Goal: Task Accomplishment & Management: Manage account settings

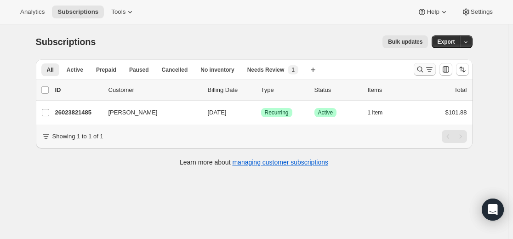
click at [416, 69] on button "Search and filter results" at bounding box center [424, 69] width 22 height 13
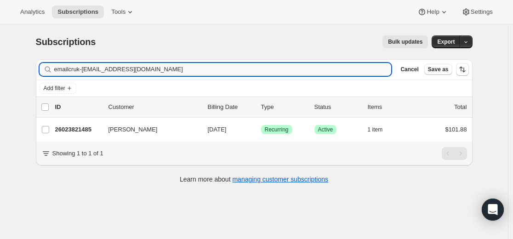
click at [339, 70] on input "emailcruk-[EMAIL_ADDRESS][DOMAIN_NAME]" at bounding box center [222, 69] width 337 height 13
type input "[PERSON_NAME][EMAIL_ADDRESS][DOMAIN_NAME]"
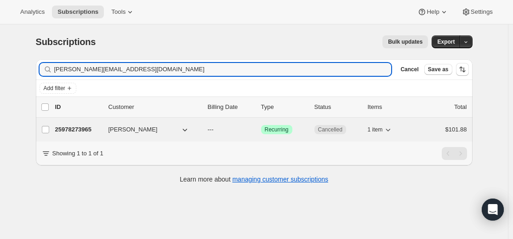
click at [87, 130] on p "25978273965" at bounding box center [78, 129] width 46 height 9
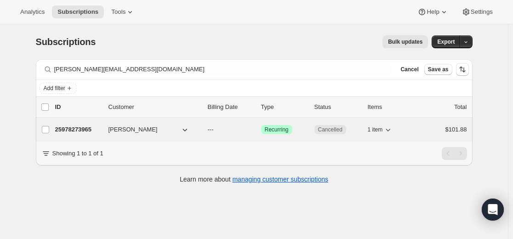
click at [86, 129] on p "25978273965" at bounding box center [78, 129] width 46 height 9
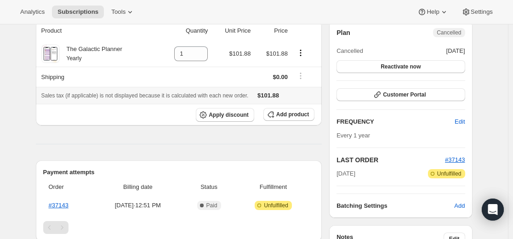
scroll to position [184, 0]
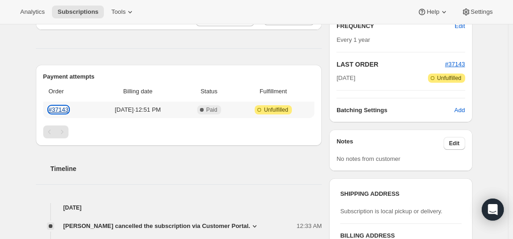
click at [62, 110] on link "#37143" at bounding box center [59, 109] width 20 height 7
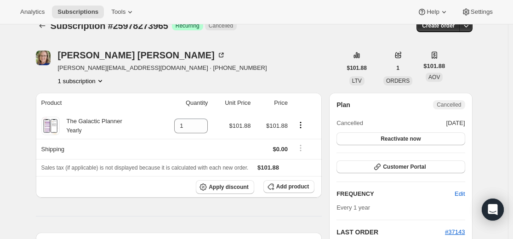
scroll to position [0, 0]
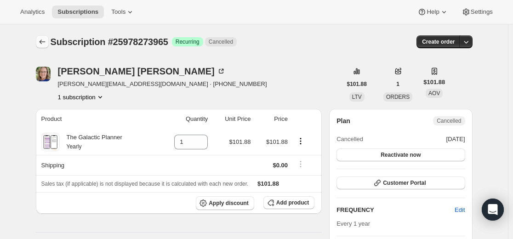
click at [41, 42] on icon "Subscriptions" at bounding box center [42, 41] width 9 height 9
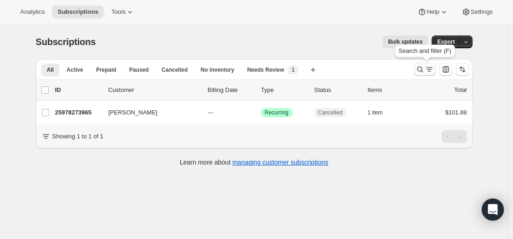
click at [420, 70] on icon "Search and filter results" at bounding box center [419, 69] width 9 height 9
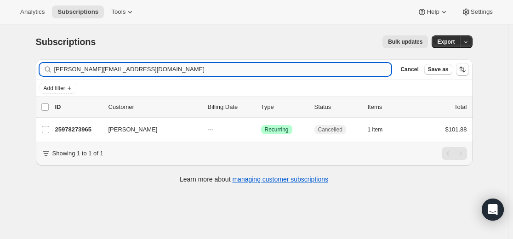
click at [334, 74] on input "[PERSON_NAME][EMAIL_ADDRESS][DOMAIN_NAME]" at bounding box center [222, 69] width 337 height 13
click at [333, 74] on input "[PERSON_NAME][EMAIL_ADDRESS][DOMAIN_NAME]" at bounding box center [222, 69] width 337 height 13
click at [334, 74] on input "[PERSON_NAME][EMAIL_ADDRESS][DOMAIN_NAME]" at bounding box center [222, 69] width 337 height 13
type input "claudine@sleepcompass.be"
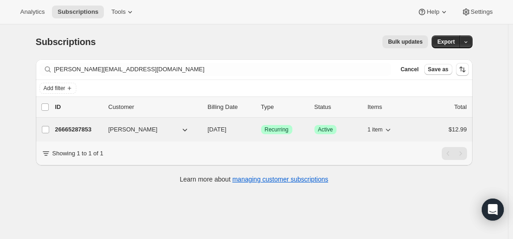
click at [89, 130] on p "26665287853" at bounding box center [78, 129] width 46 height 9
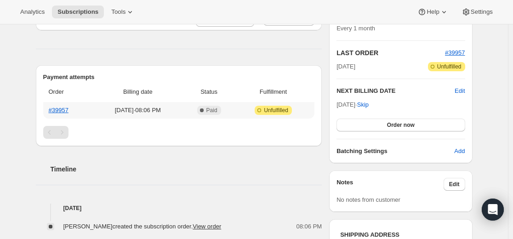
scroll to position [184, 0]
click at [64, 110] on link "#39957" at bounding box center [59, 109] width 20 height 7
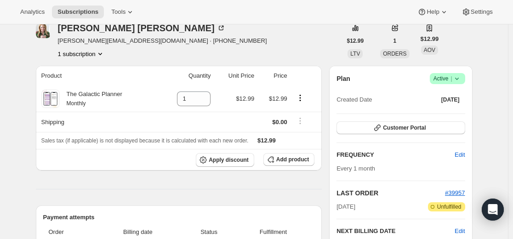
scroll to position [0, 0]
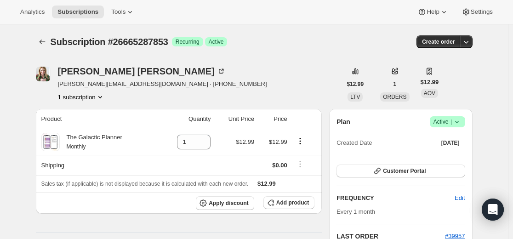
click at [460, 123] on icon at bounding box center [456, 121] width 9 height 9
click at [445, 153] on span "Cancel subscription" at bounding box center [446, 155] width 52 height 7
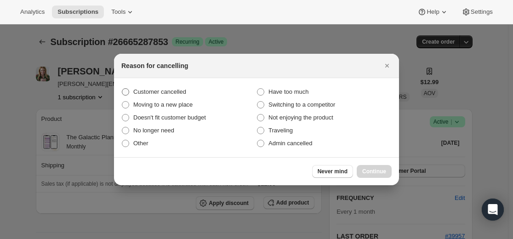
click at [180, 93] on span "Customer cancelled" at bounding box center [159, 91] width 53 height 7
click at [122, 89] on input "Customer cancelled" at bounding box center [122, 88] width 0 height 0
radio input "true"
click at [294, 143] on span "Admin cancelled" at bounding box center [290, 143] width 44 height 7
click at [257, 140] on input "Admin cancelled" at bounding box center [257, 140] width 0 height 0
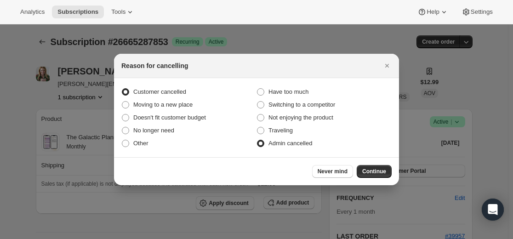
radio input "true"
radio input "false"
click at [378, 171] on span "Continue" at bounding box center [374, 171] width 24 height 7
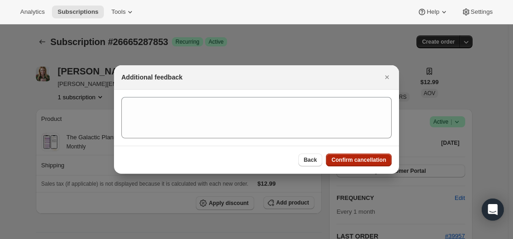
click at [363, 162] on span "Confirm cancellation" at bounding box center [358, 159] width 55 height 7
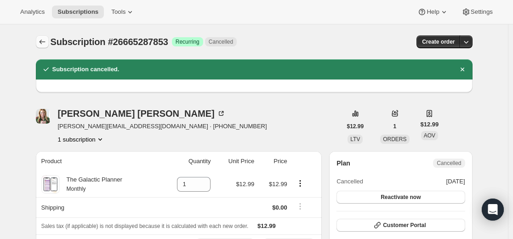
click at [45, 43] on icon "Subscriptions" at bounding box center [42, 41] width 9 height 9
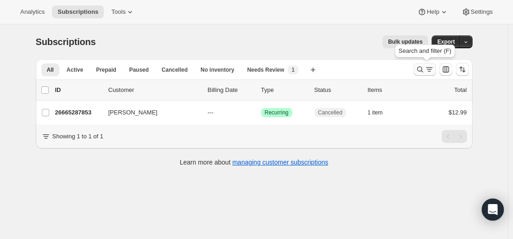
click at [423, 68] on icon "Search and filter results" at bounding box center [419, 69] width 9 height 9
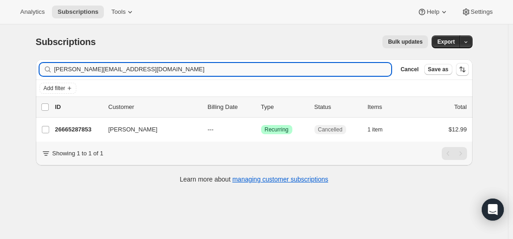
click at [293, 69] on input "claudine@sleepcompass.be" at bounding box center [222, 69] width 337 height 13
type input "daliaoliveira@me.com"
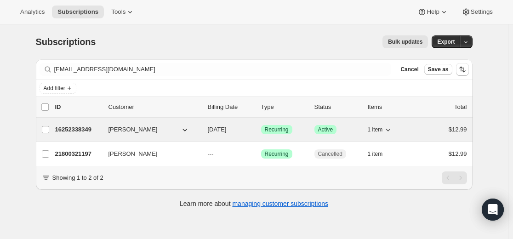
click at [82, 125] on p "16252338349" at bounding box center [78, 129] width 46 height 9
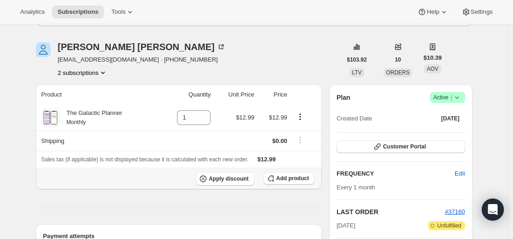
scroll to position [92, 0]
